Goal: Navigation & Orientation: Find specific page/section

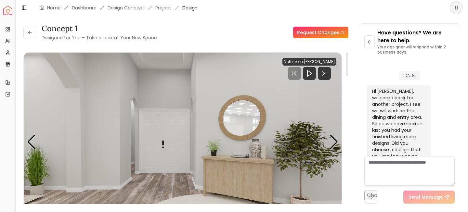
scroll to position [941, 0]
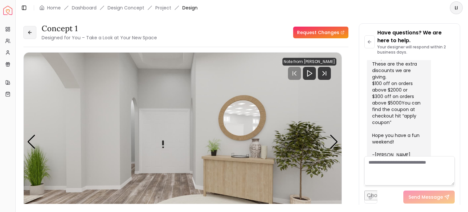
click at [31, 34] on icon at bounding box center [29, 32] width 5 height 5
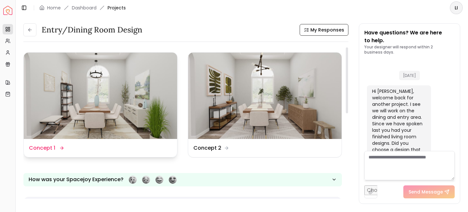
scroll to position [946, 0]
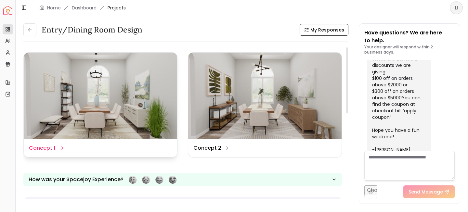
click at [100, 128] on img at bounding box center [100, 96] width 153 height 86
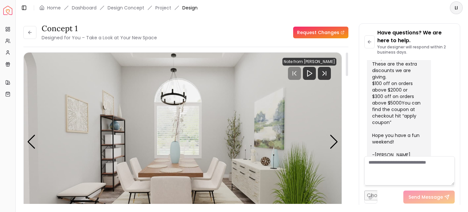
scroll to position [5, 0]
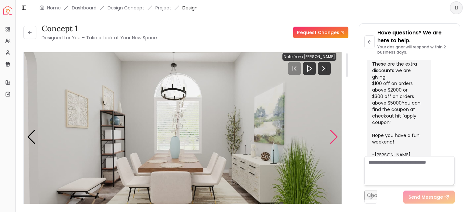
click at [332, 133] on div "Next slide" at bounding box center [334, 137] width 9 height 14
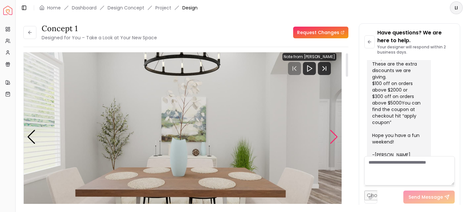
click at [332, 133] on div "Next slide" at bounding box center [334, 137] width 9 height 14
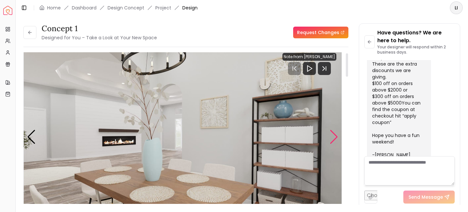
click at [332, 132] on div "Next slide" at bounding box center [334, 137] width 9 height 14
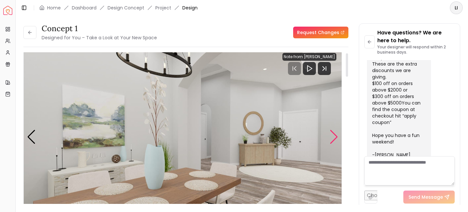
click at [335, 140] on div "Next slide" at bounding box center [334, 137] width 9 height 14
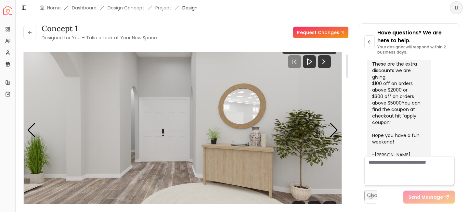
scroll to position [0, 0]
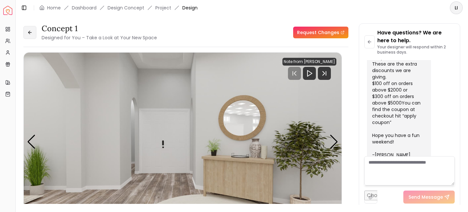
click at [27, 35] on button at bounding box center [29, 32] width 13 height 13
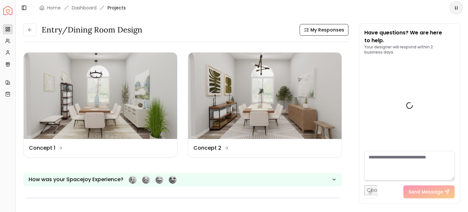
scroll to position [946, 0]
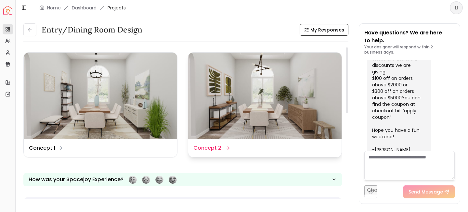
click at [291, 139] on img at bounding box center [264, 96] width 153 height 86
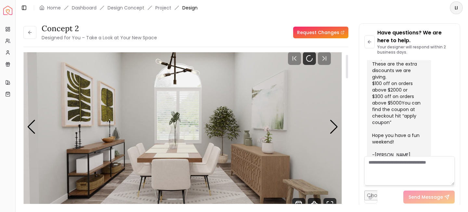
scroll to position [16, 0]
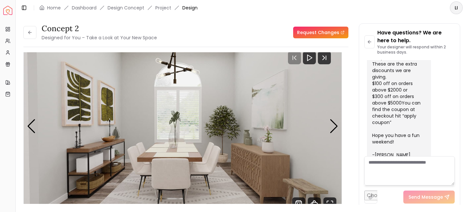
click at [11, 11] on img "Spacejoy" at bounding box center [7, 10] width 9 height 9
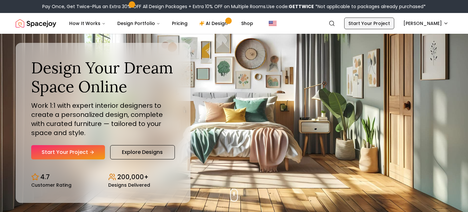
click at [366, 23] on link "Start Your Project" at bounding box center [369, 24] width 50 height 12
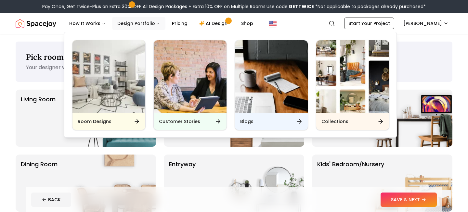
click at [130, 25] on button "Design Portfolio" at bounding box center [138, 23] width 53 height 13
